Goal: Find contact information: Find contact information

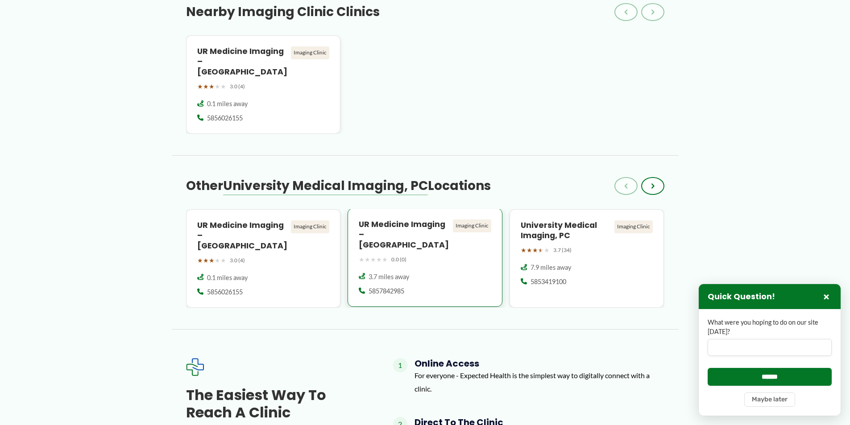
scroll to position [759, 0]
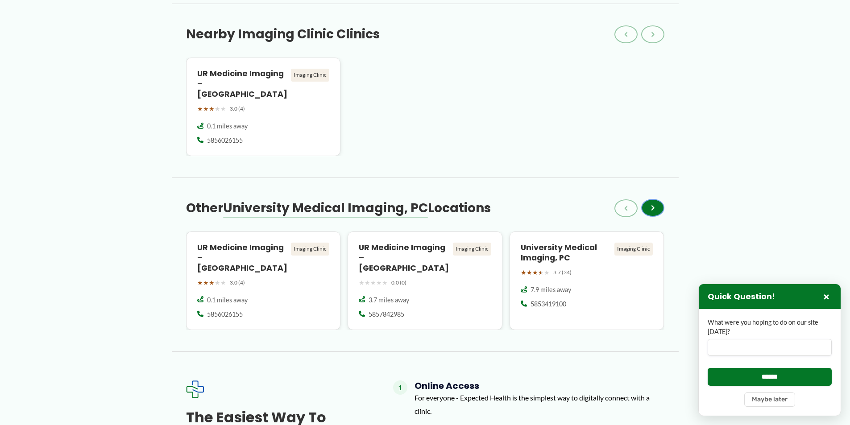
click at [653, 213] on span "›" at bounding box center [653, 208] width 4 height 11
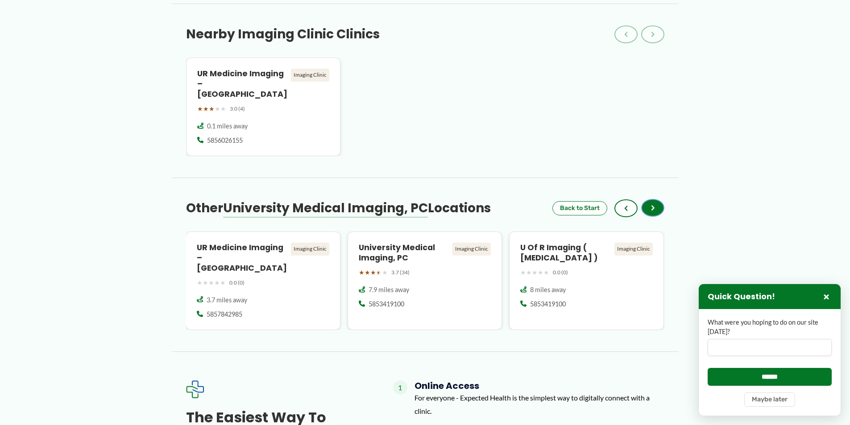
click at [659, 213] on button "›" at bounding box center [652, 208] width 23 height 18
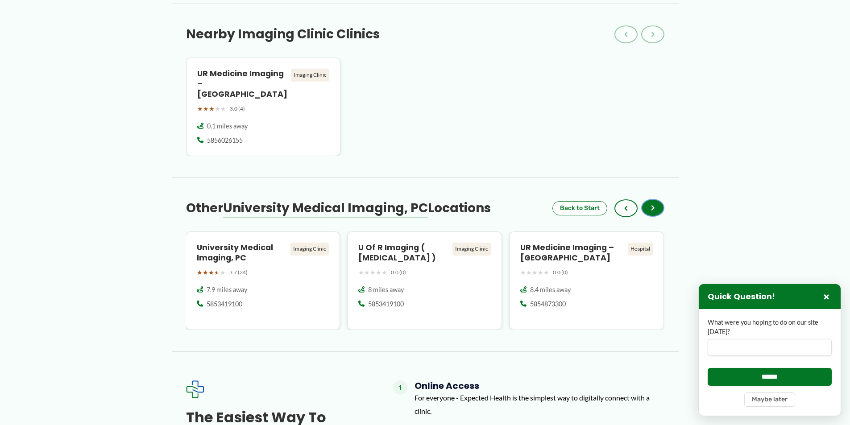
click at [655, 212] on button "›" at bounding box center [652, 208] width 23 height 18
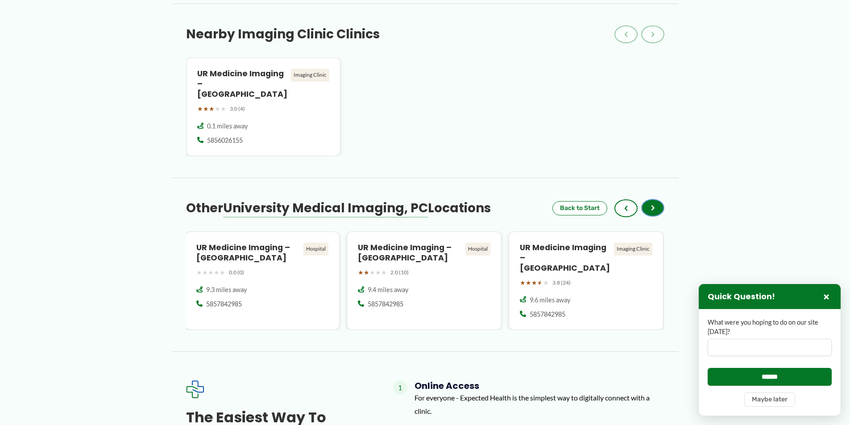
click at [655, 212] on button "›" at bounding box center [652, 208] width 23 height 18
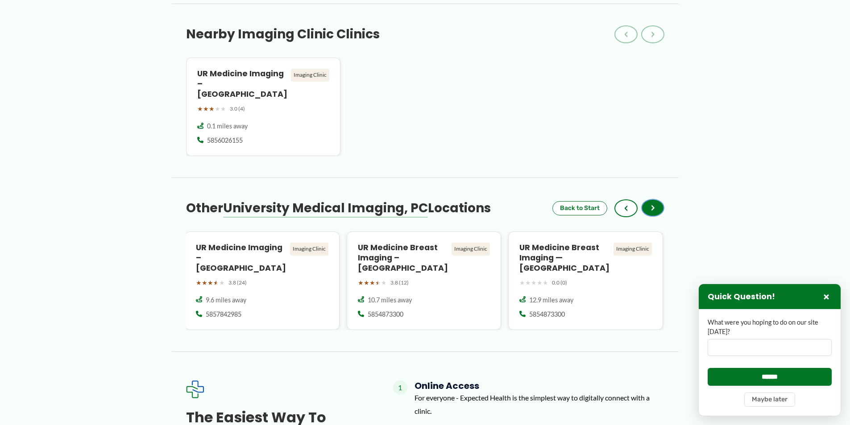
click at [655, 212] on button "›" at bounding box center [652, 208] width 23 height 18
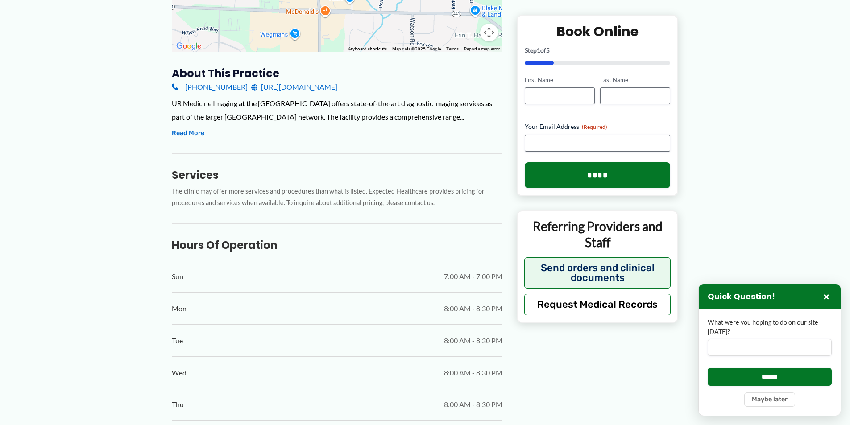
scroll to position [0, 0]
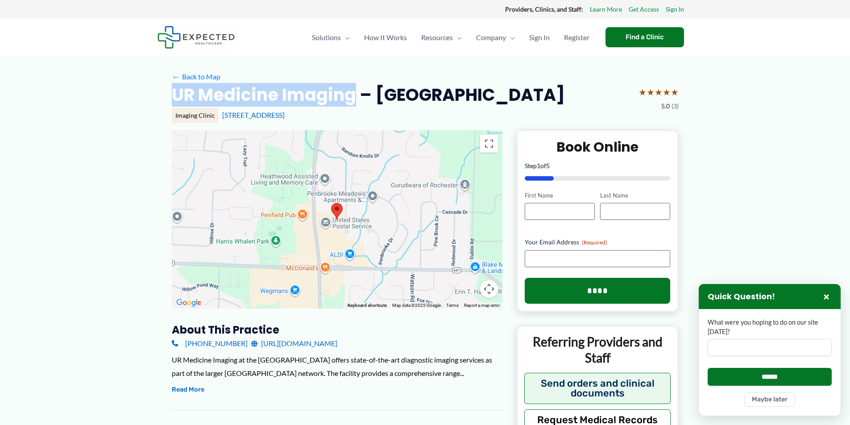
drag, startPoint x: 172, startPoint y: 92, endPoint x: 354, endPoint y: 98, distance: 182.1
click at [354, 98] on h2 "UR Medicine Imaging – [GEOGRAPHIC_DATA]" at bounding box center [368, 95] width 393 height 22
copy h2 "UR Medicine Imaging"
click at [307, 344] on link "[URL][DOMAIN_NAME]" at bounding box center [294, 343] width 86 height 13
